Goal: Information Seeking & Learning: Learn about a topic

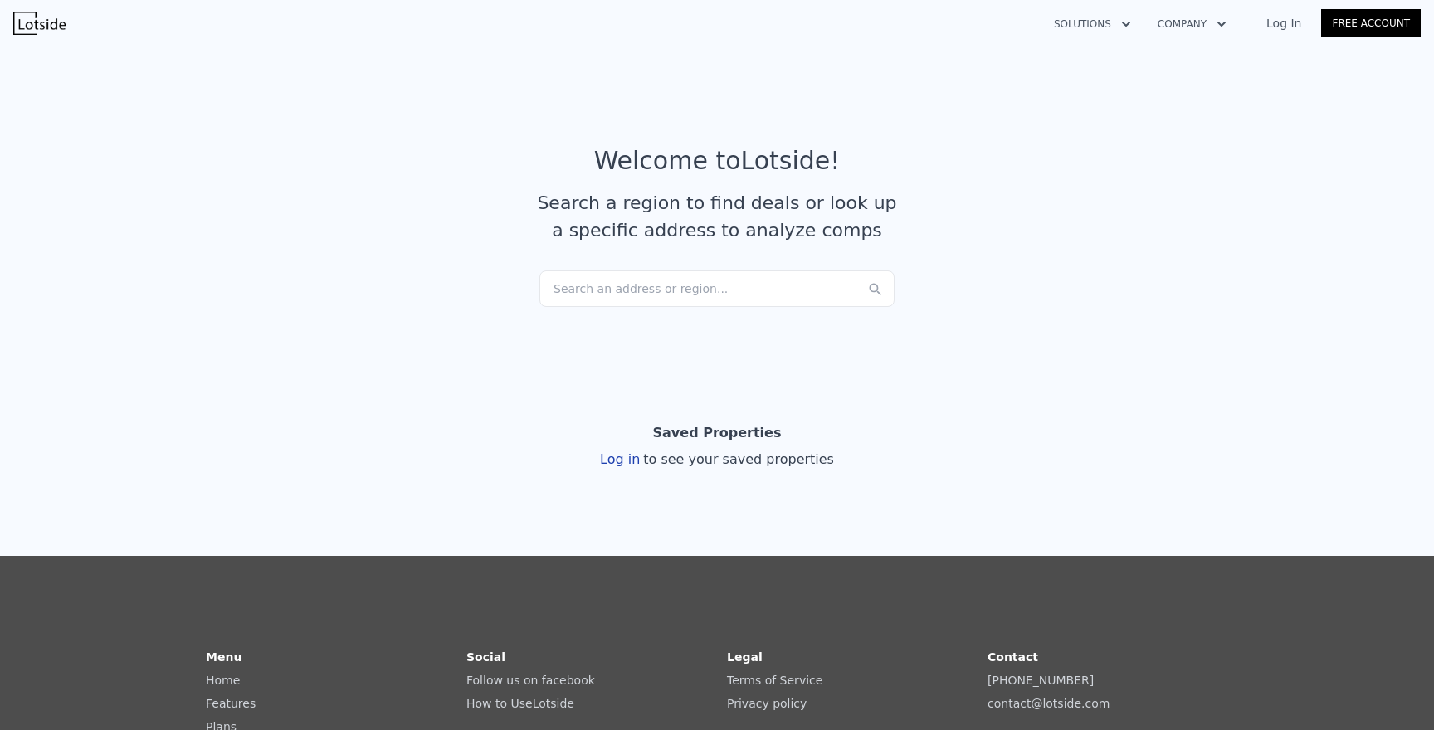
click at [709, 285] on div "Search an address or region..." at bounding box center [716, 288] width 355 height 37
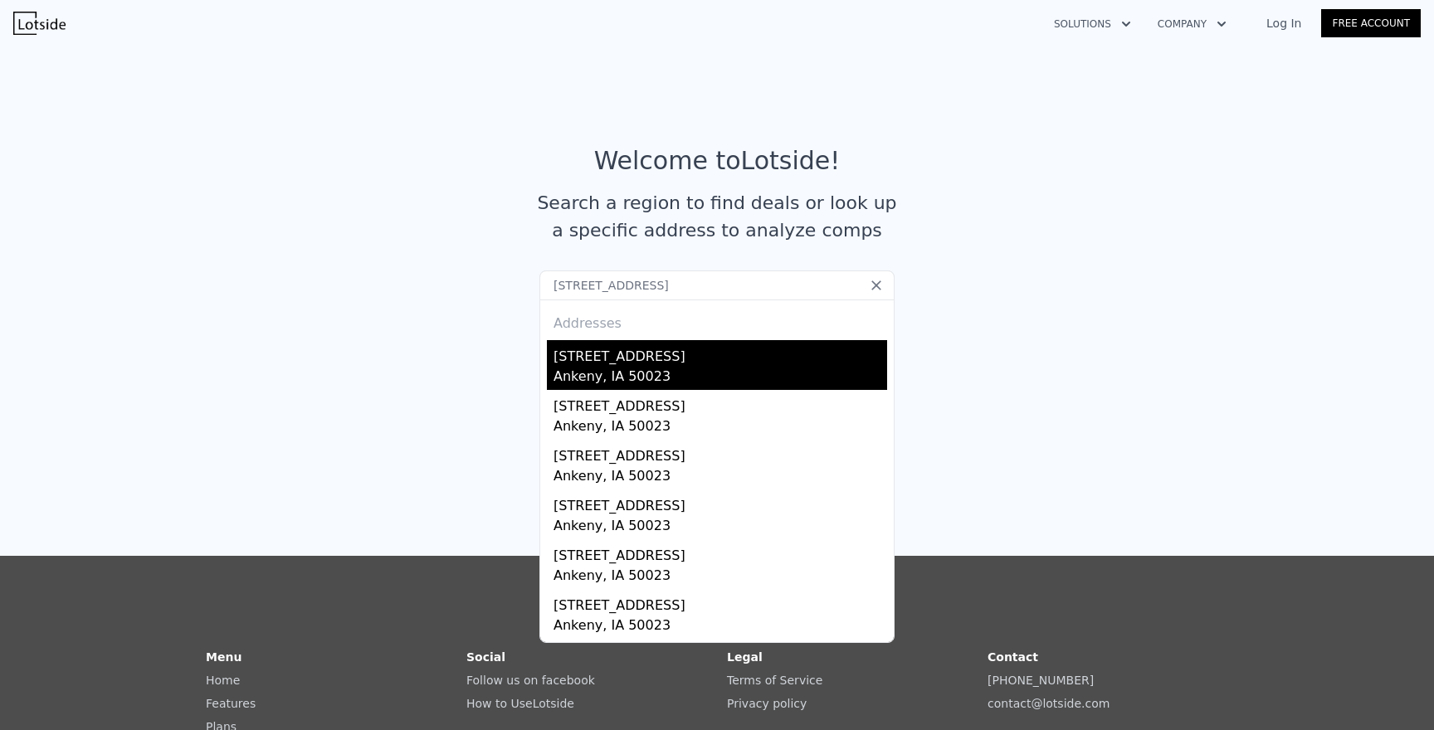
type input "[STREET_ADDRESS]"
click at [621, 363] on div "[STREET_ADDRESS]" at bounding box center [720, 353] width 334 height 27
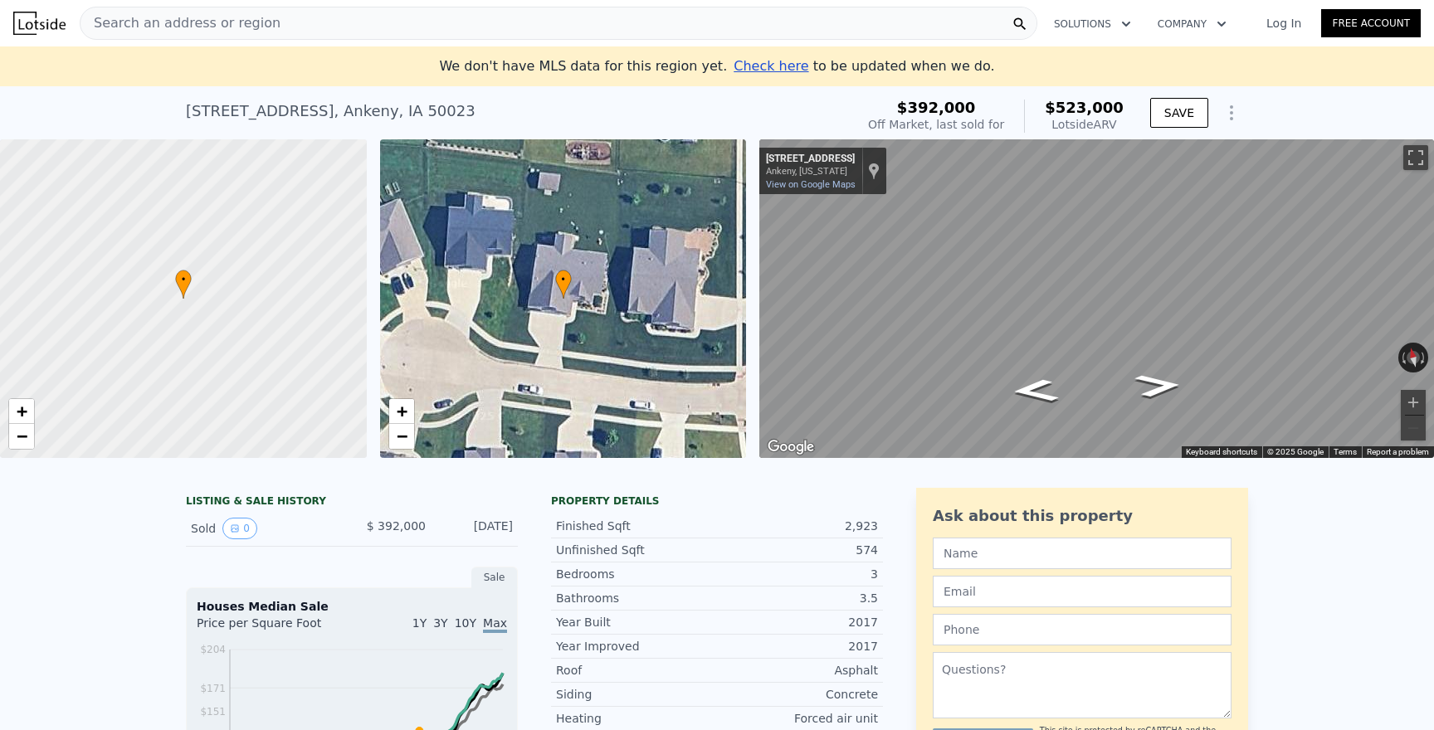
click at [660, 285] on div "• + −" at bounding box center [563, 298] width 367 height 319
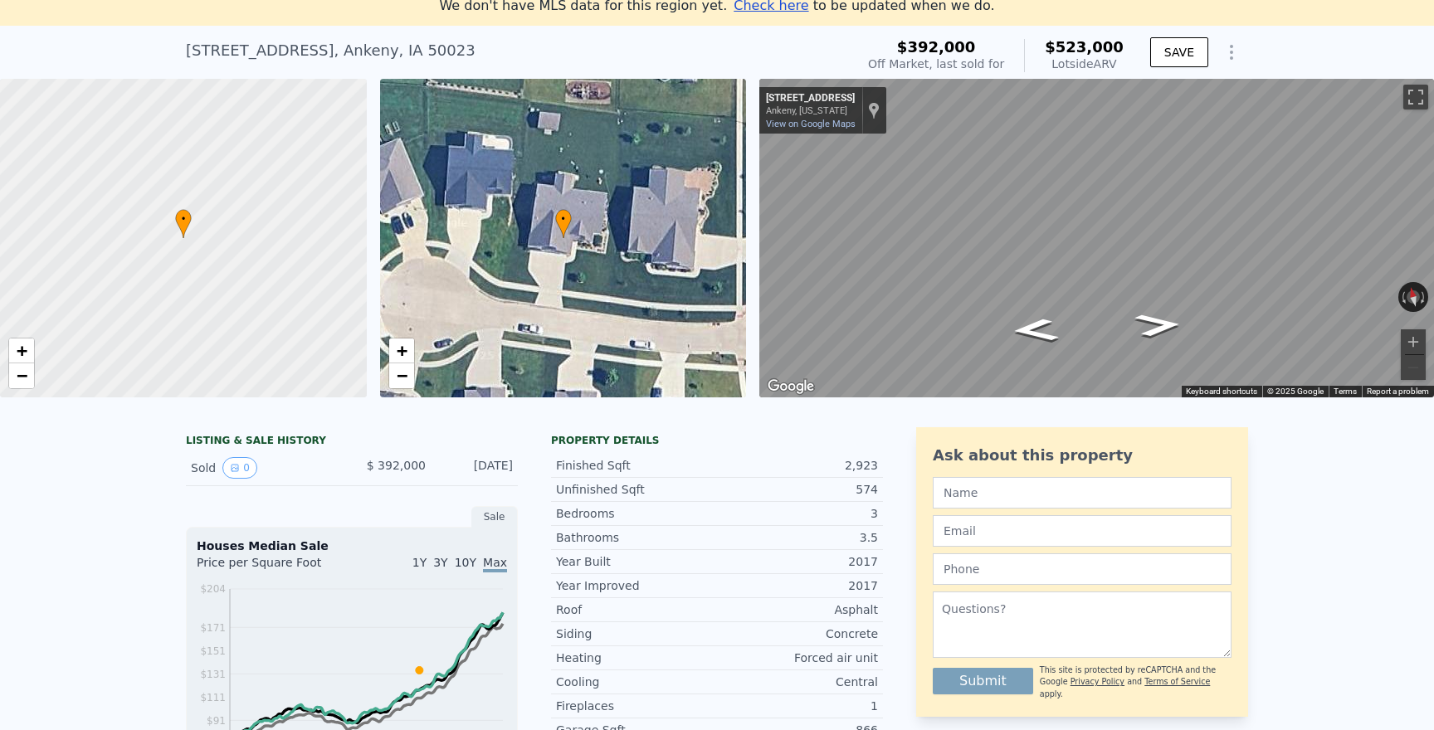
scroll to position [62, 0]
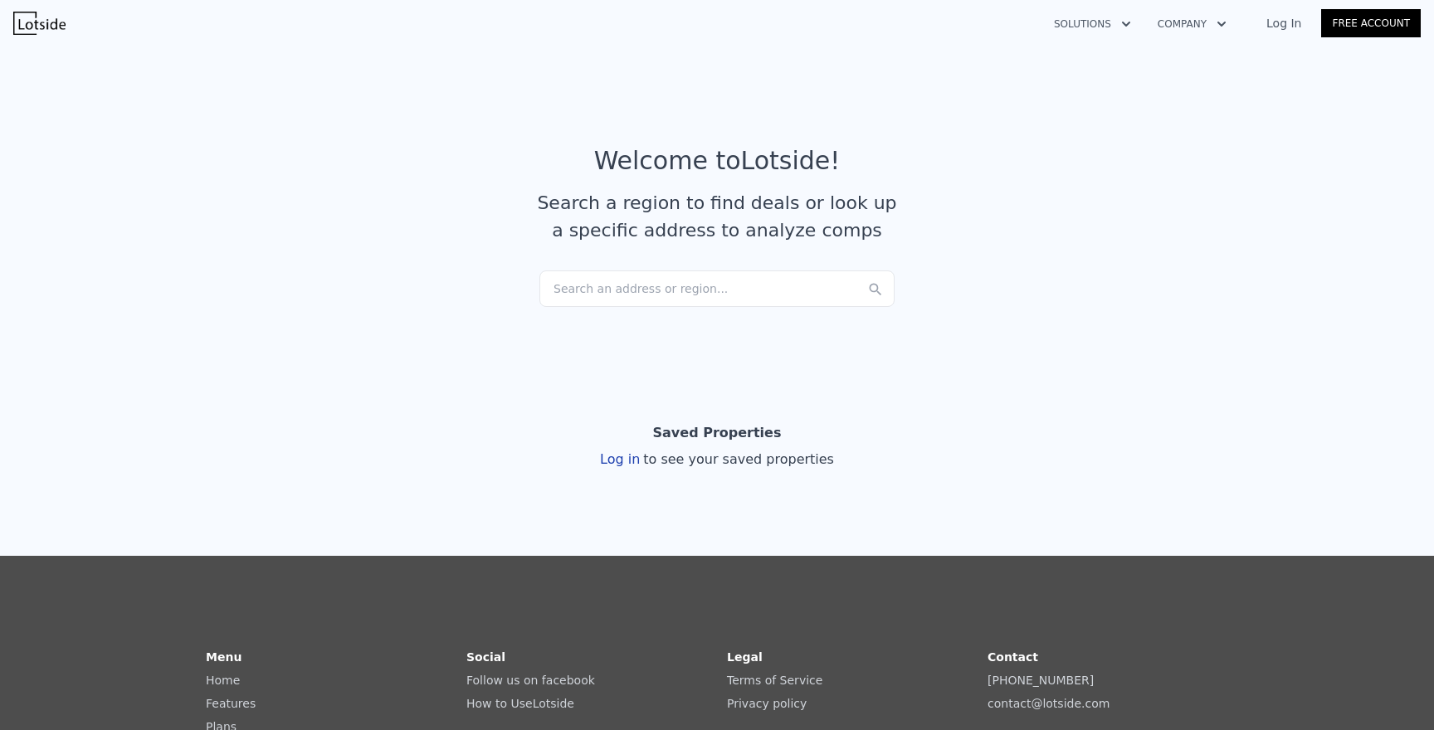
click at [578, 299] on div "Search an address or region..." at bounding box center [716, 288] width 355 height 37
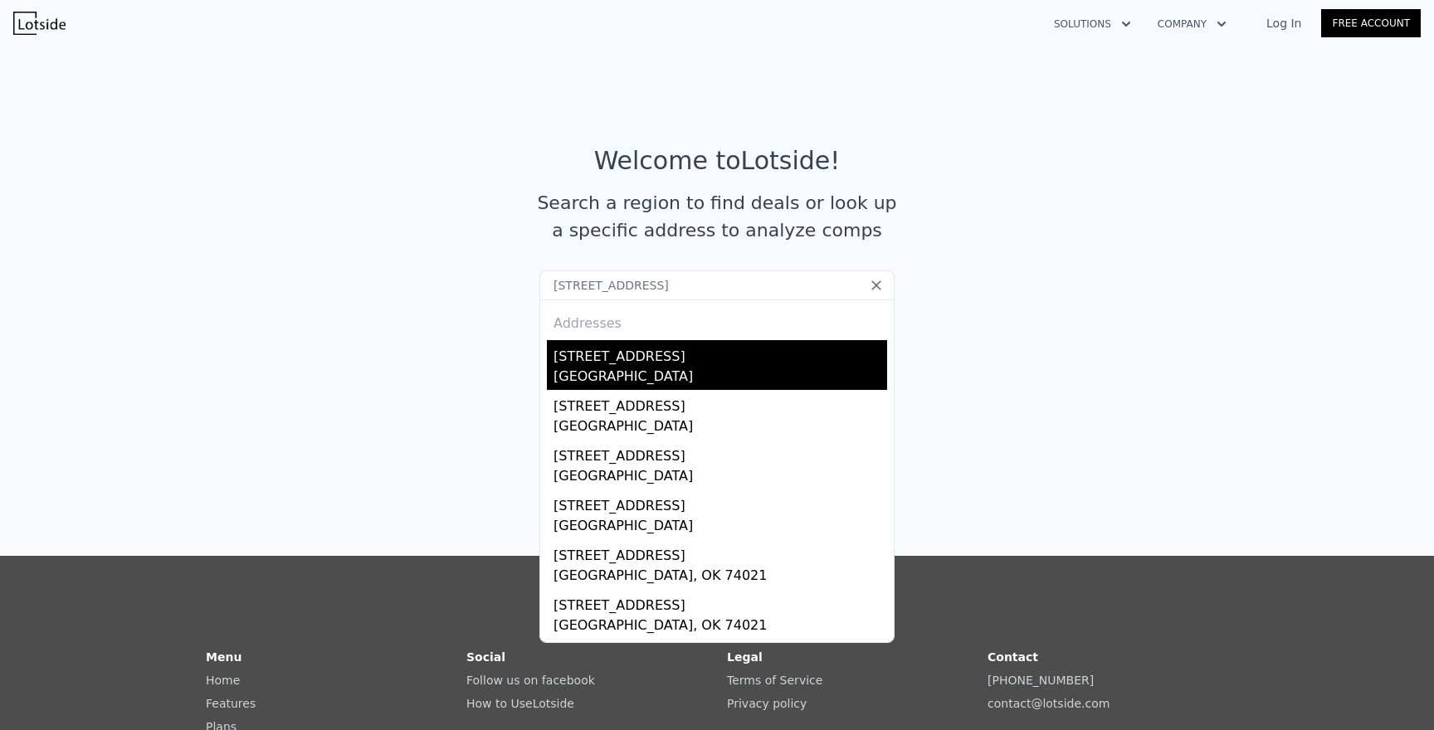
type input "[STREET_ADDRESS]"
click at [581, 362] on div "[STREET_ADDRESS]" at bounding box center [720, 353] width 334 height 27
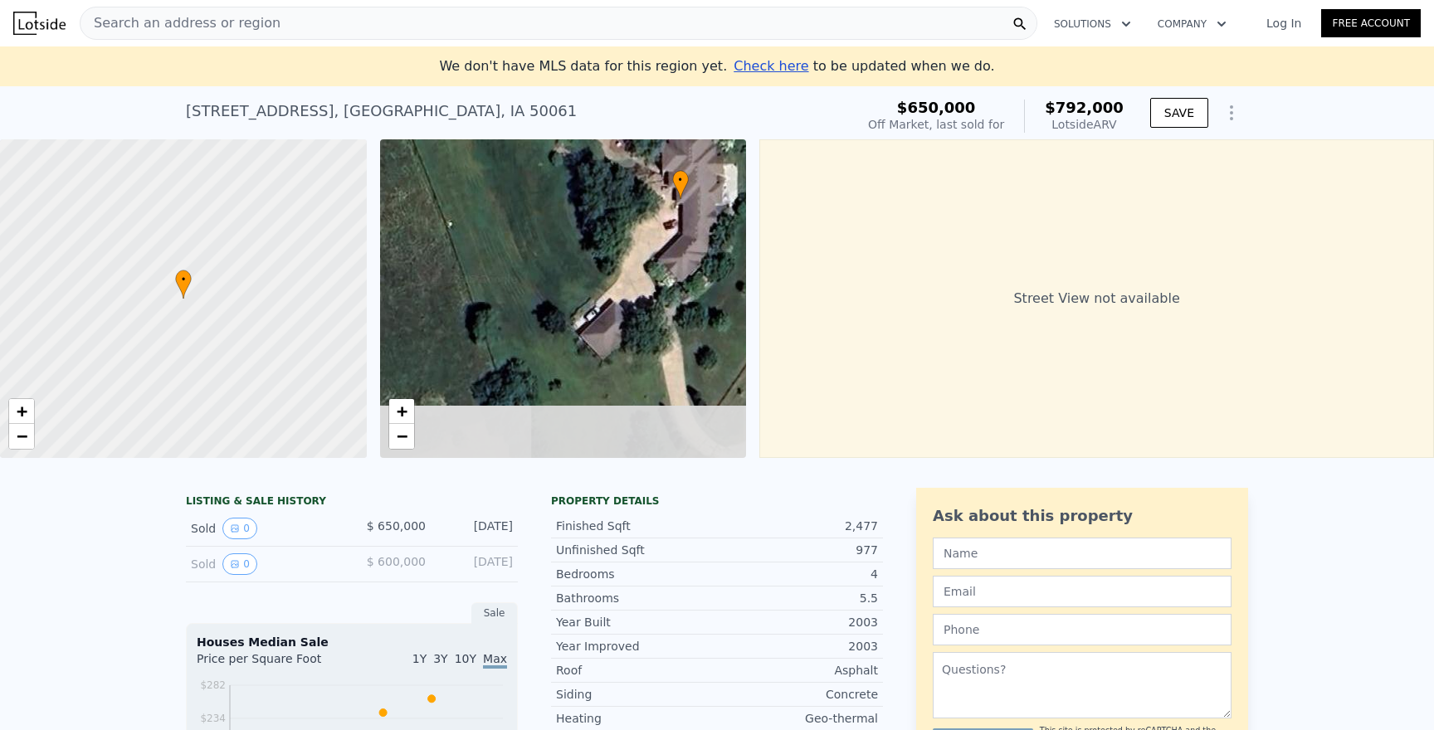
drag, startPoint x: 499, startPoint y: 349, endPoint x: 650, endPoint y: 216, distance: 201.6
click at [648, 217] on div "• + −" at bounding box center [563, 298] width 367 height 319
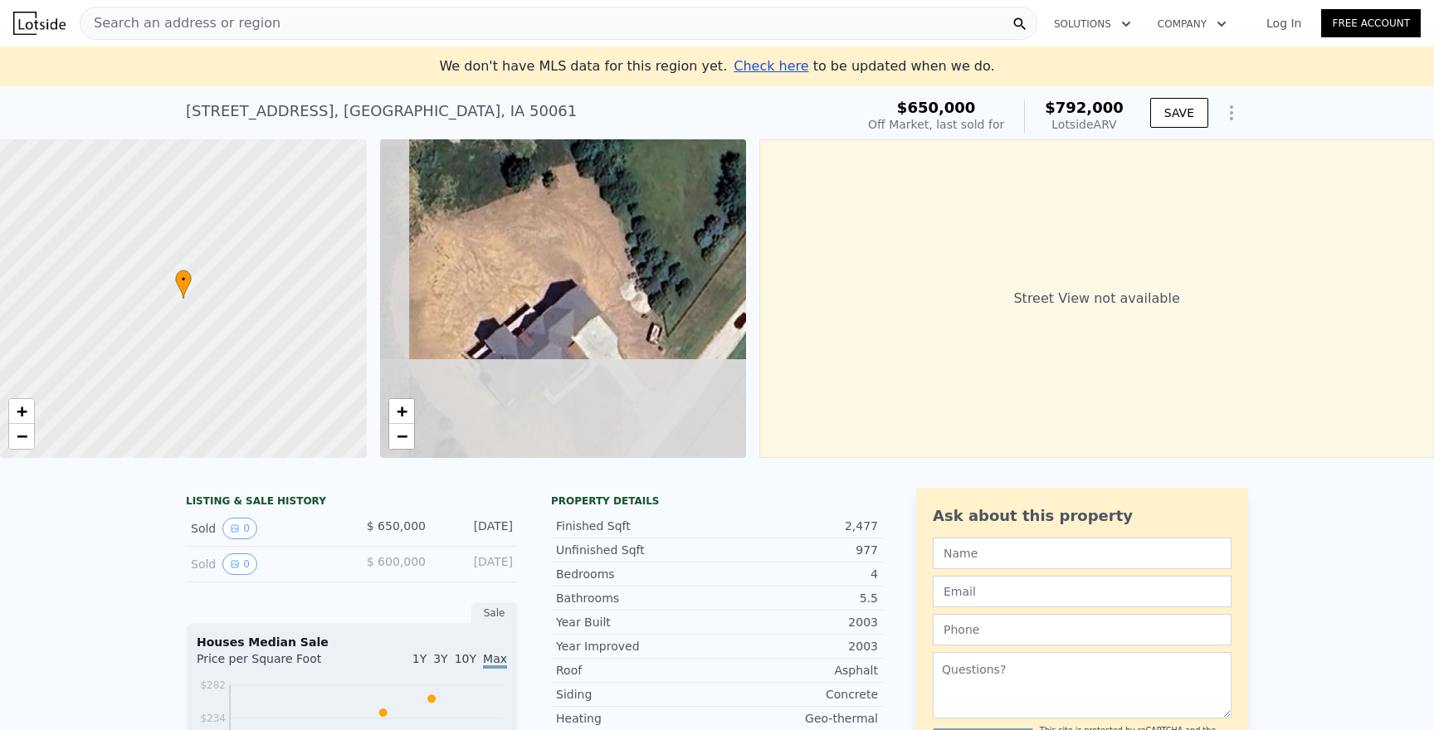
drag, startPoint x: 544, startPoint y: 357, endPoint x: 601, endPoint y: 133, distance: 231.0
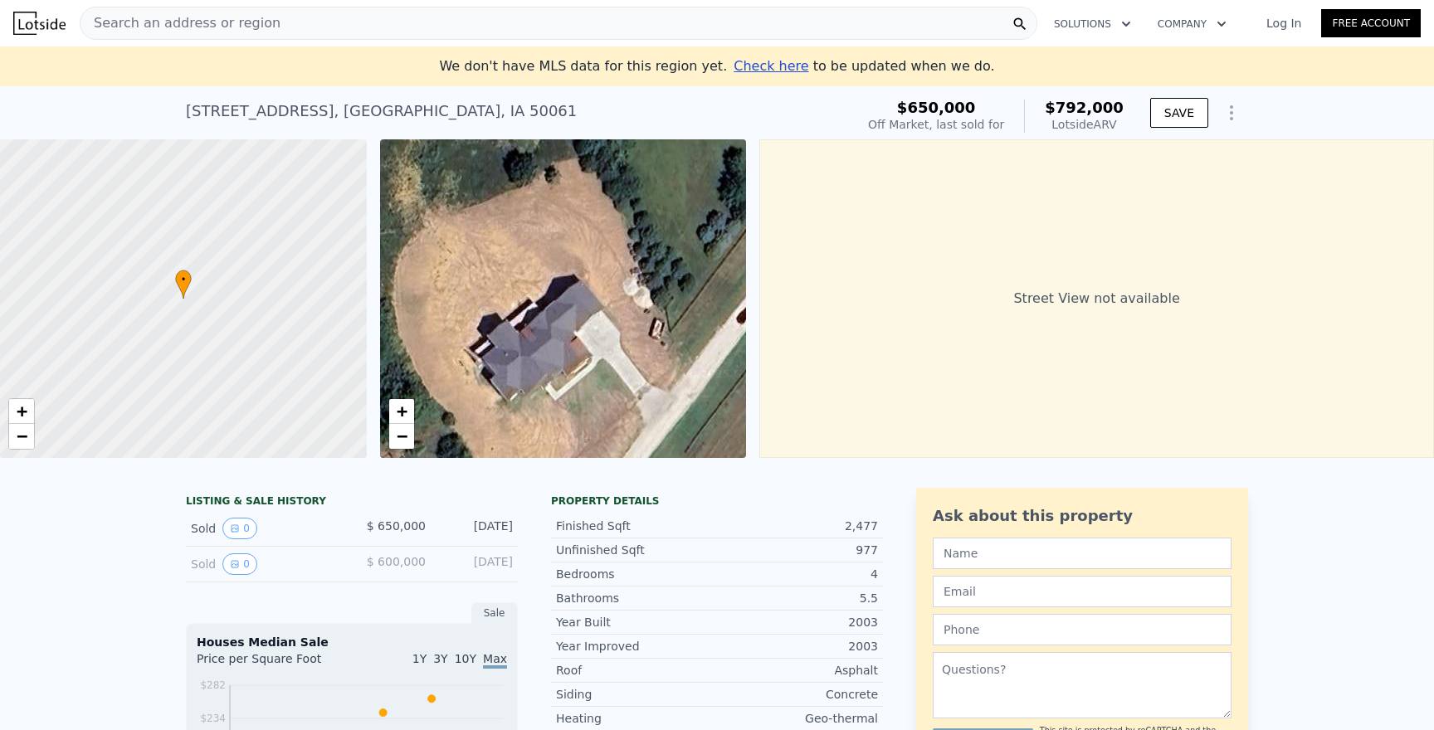
click at [545, 360] on div "• + −" at bounding box center [563, 298] width 367 height 319
